Goal: Find specific page/section: Find specific page/section

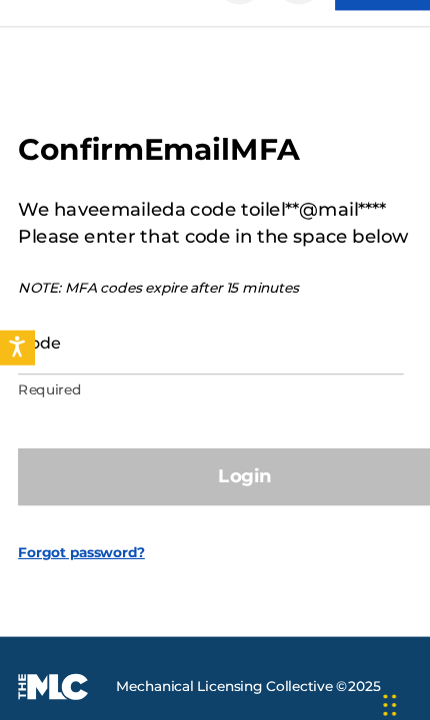
click at [81, 385] on input "Code" at bounding box center [185, 356] width 338 height 57
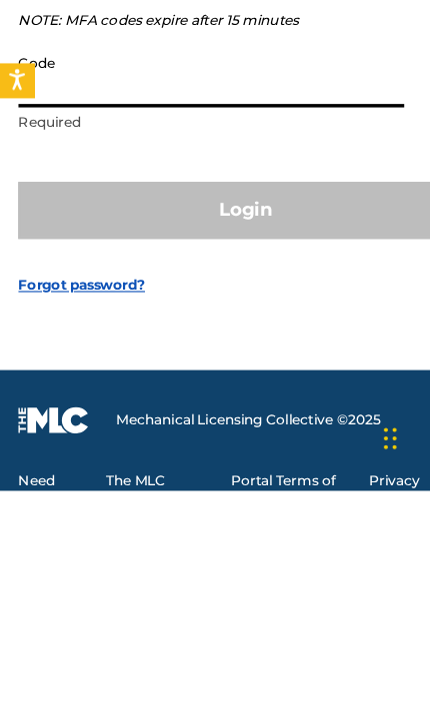
scroll to position [187, 0]
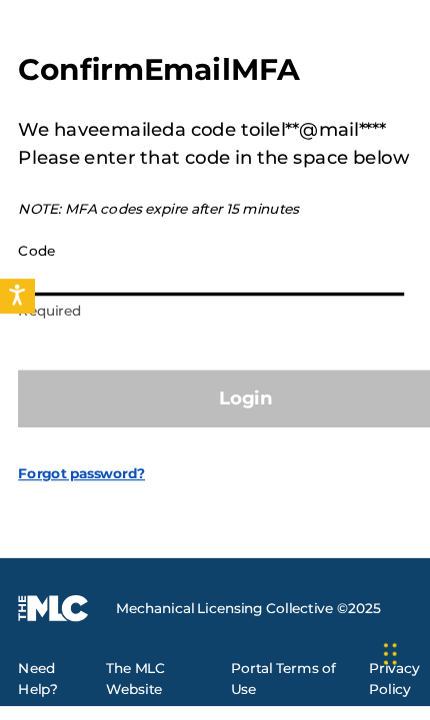
click at [90, 304] on input "Code" at bounding box center [185, 332] width 338 height 57
paste input "789674"
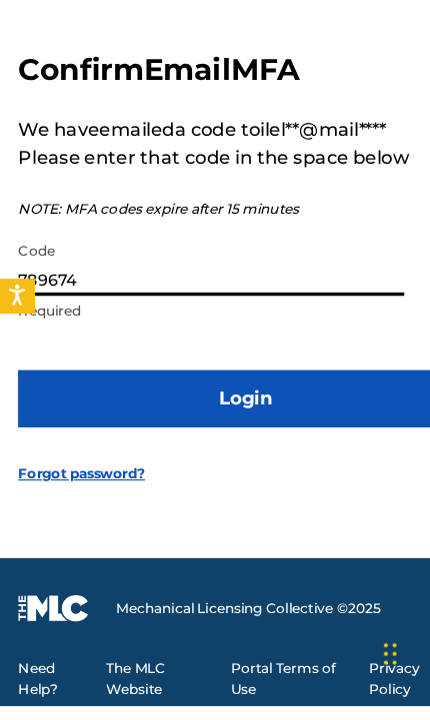
type input "789674"
click at [124, 426] on button "Login" at bounding box center [215, 451] width 398 height 50
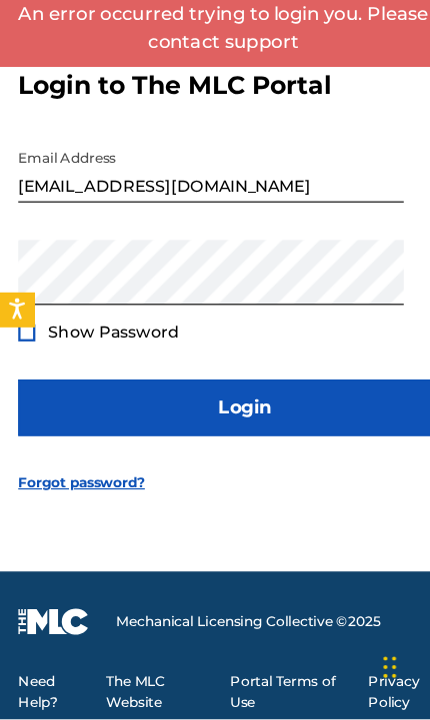
click at [30, 374] on div at bounding box center [23, 381] width 15 height 15
click at [103, 422] on button "Login" at bounding box center [215, 447] width 398 height 50
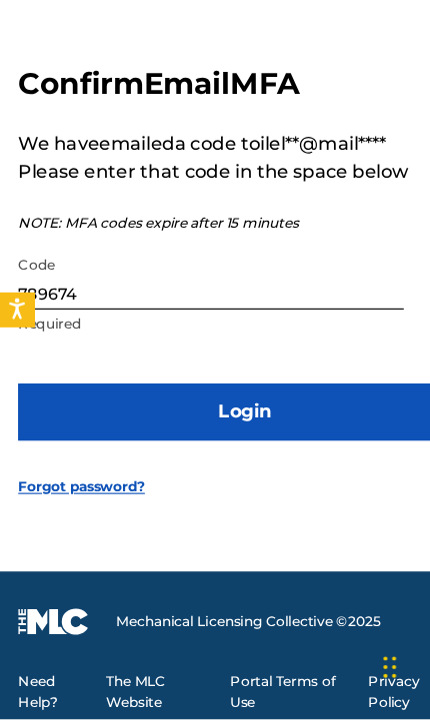
click at [35, 304] on input "789674" at bounding box center [185, 332] width 338 height 57
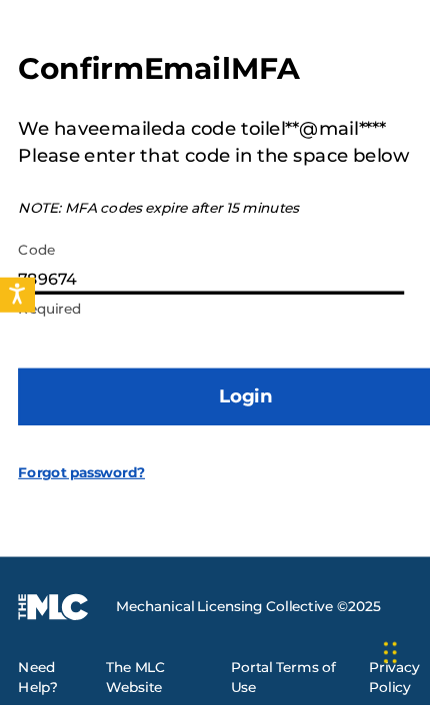
paste input "257335"
type input "257335"
click at [148, 426] on button "Login" at bounding box center [215, 451] width 398 height 50
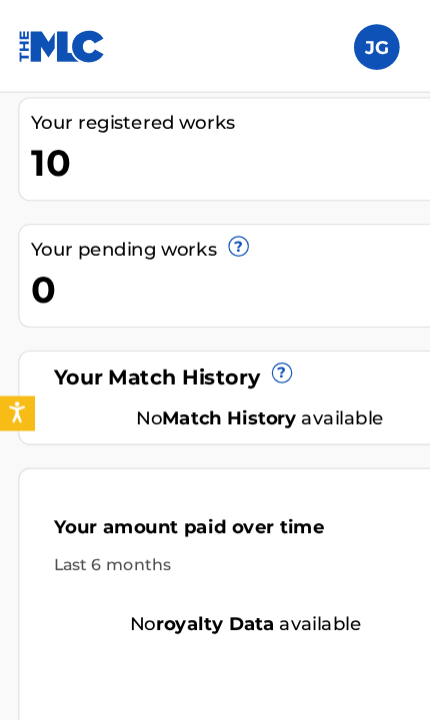
scroll to position [581, 0]
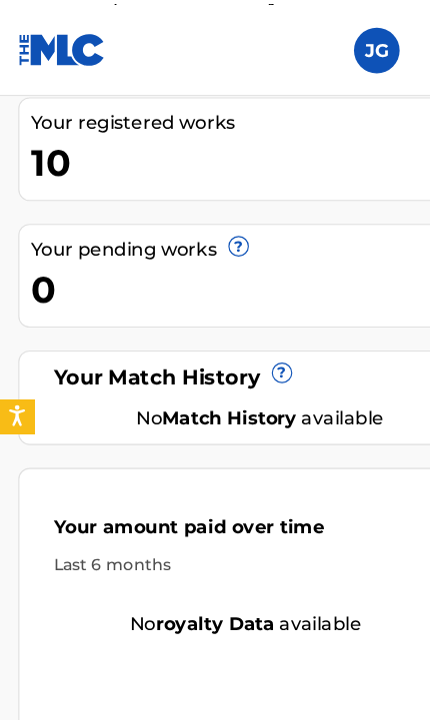
click at [54, 124] on div "10" at bounding box center [220, 138] width 386 height 45
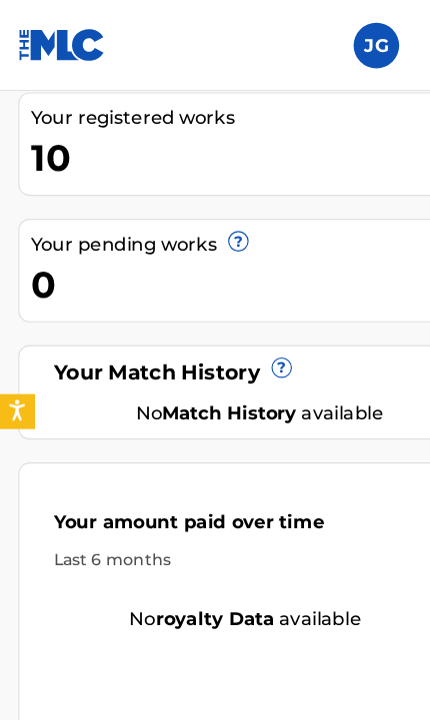
click at [62, 125] on div "10" at bounding box center [220, 138] width 386 height 45
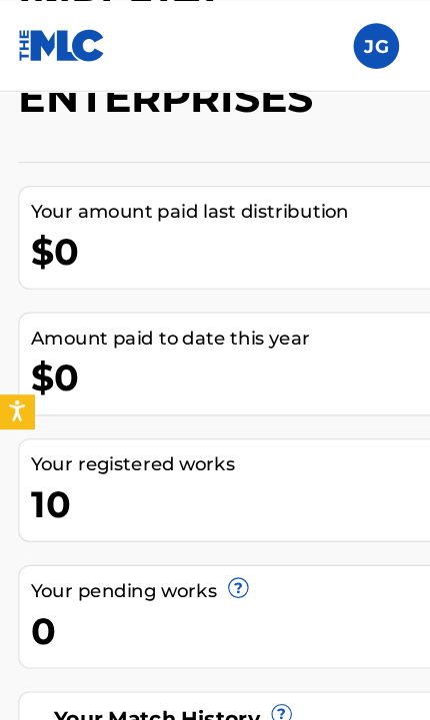
scroll to position [278, 0]
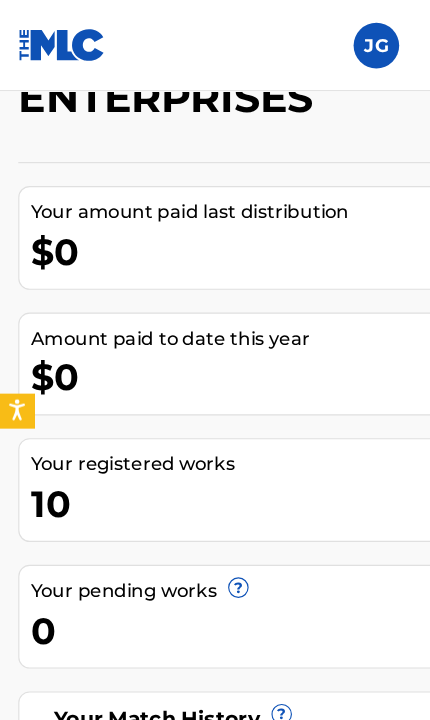
click at [319, 34] on label at bounding box center [330, 40] width 40 height 40
click at [330, 40] on input "[PERSON_NAME] [PERSON_NAME] II [EMAIL_ADDRESS][DOMAIN_NAME] Notification Prefer…" at bounding box center [330, 40] width 0 height 0
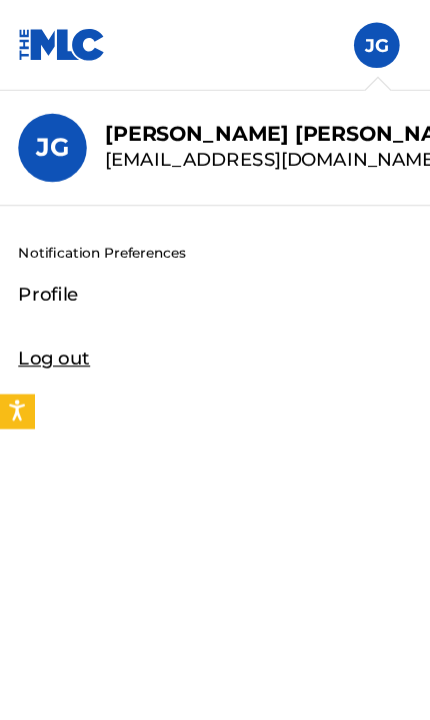
scroll to position [0, 0]
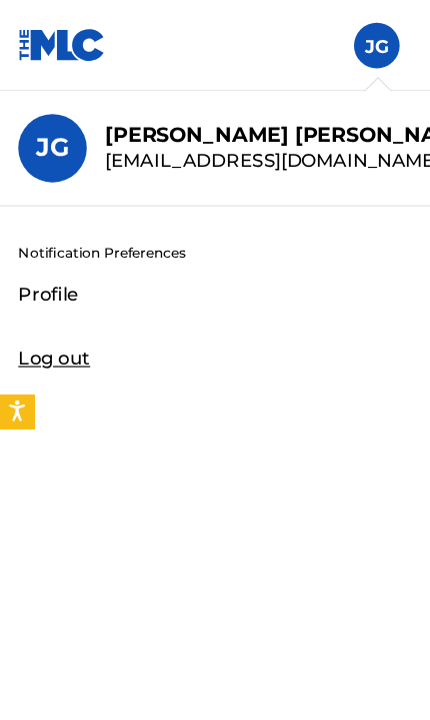
click at [44, 43] on img at bounding box center [54, 39] width 77 height 29
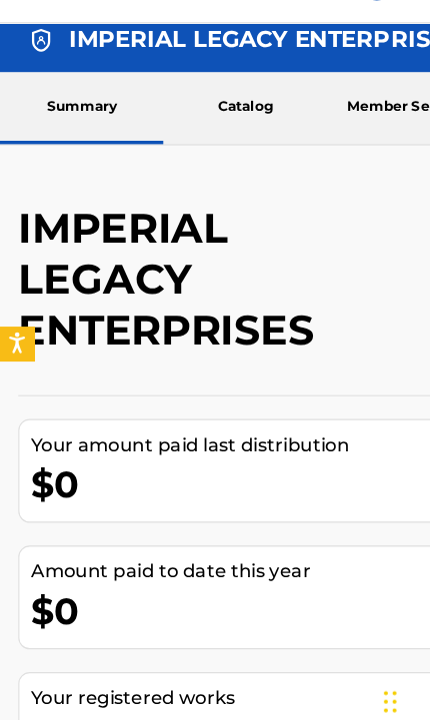
scroll to position [16, 0]
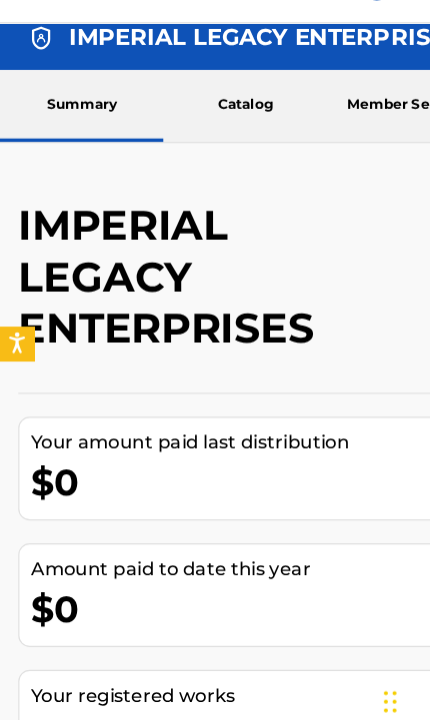
click at [200, 121] on link "Catalog" at bounding box center [214, 152] width 143 height 63
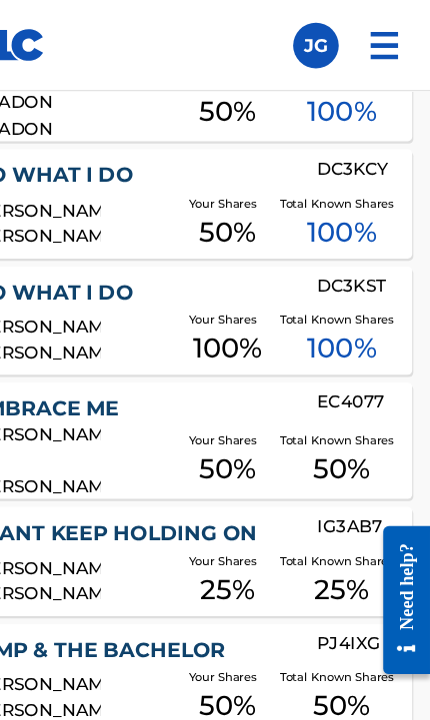
scroll to position [1082, 0]
